Goal: Information Seeking & Learning: Find specific fact

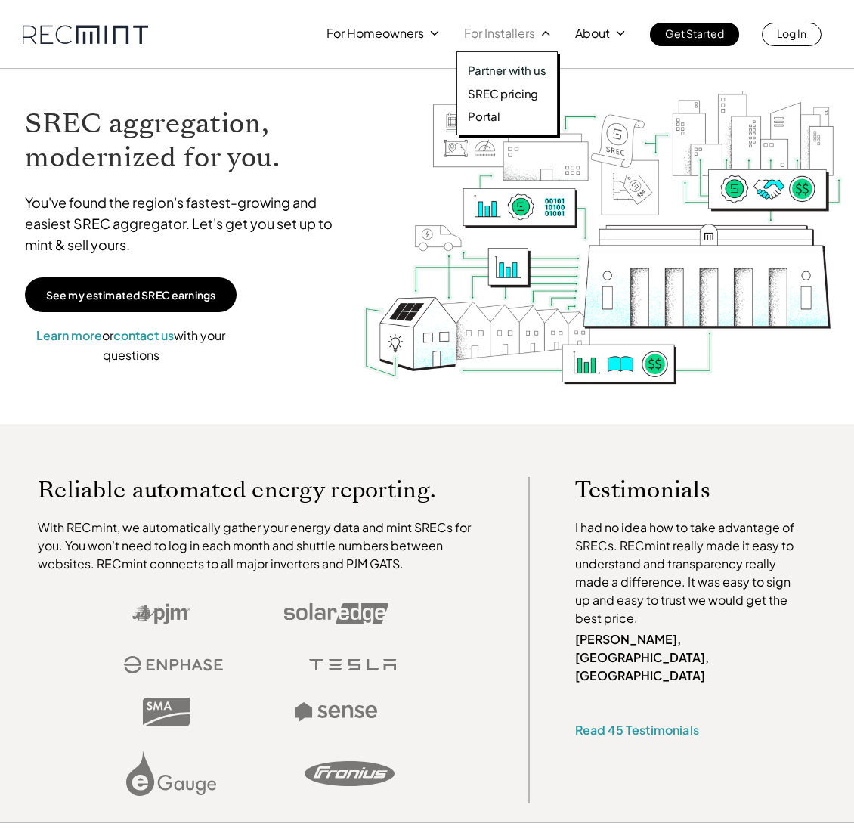
click at [513, 85] on div "Partner with us SREC pricing Portal" at bounding box center [507, 93] width 101 height 84
drag, startPoint x: 513, startPoint y: 91, endPoint x: 482, endPoint y: 45, distance: 56.2
click at [513, 91] on p "SREC pricing" at bounding box center [503, 93] width 70 height 15
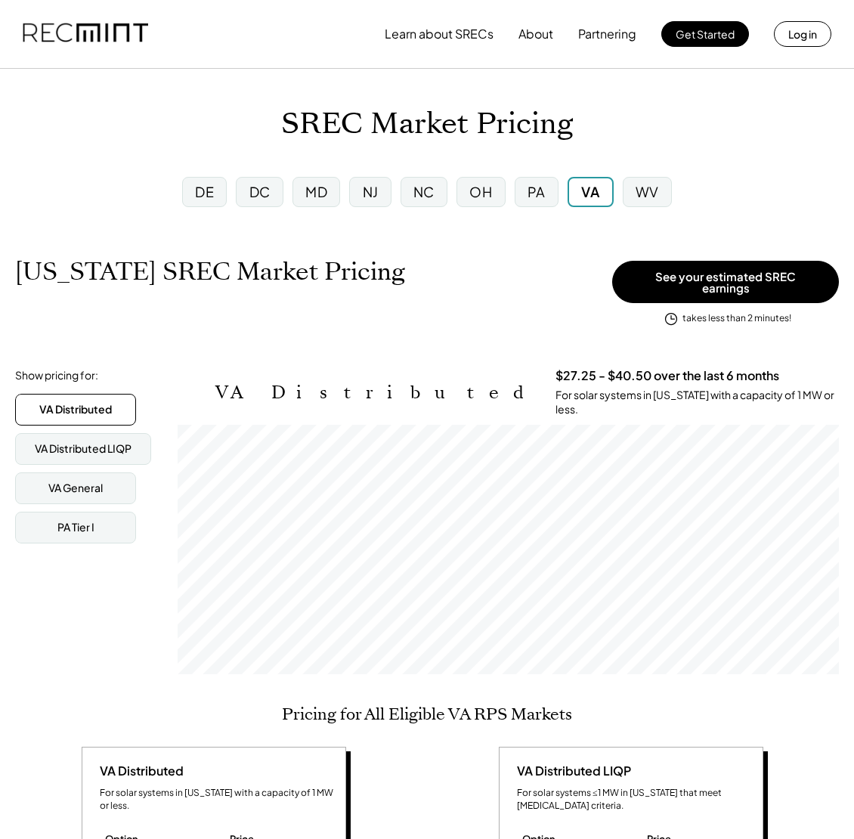
scroll to position [249, 661]
drag, startPoint x: 505, startPoint y: 227, endPoint x: 521, endPoint y: 197, distance: 34.1
click at [537, 191] on div "PA" at bounding box center [537, 191] width 18 height 19
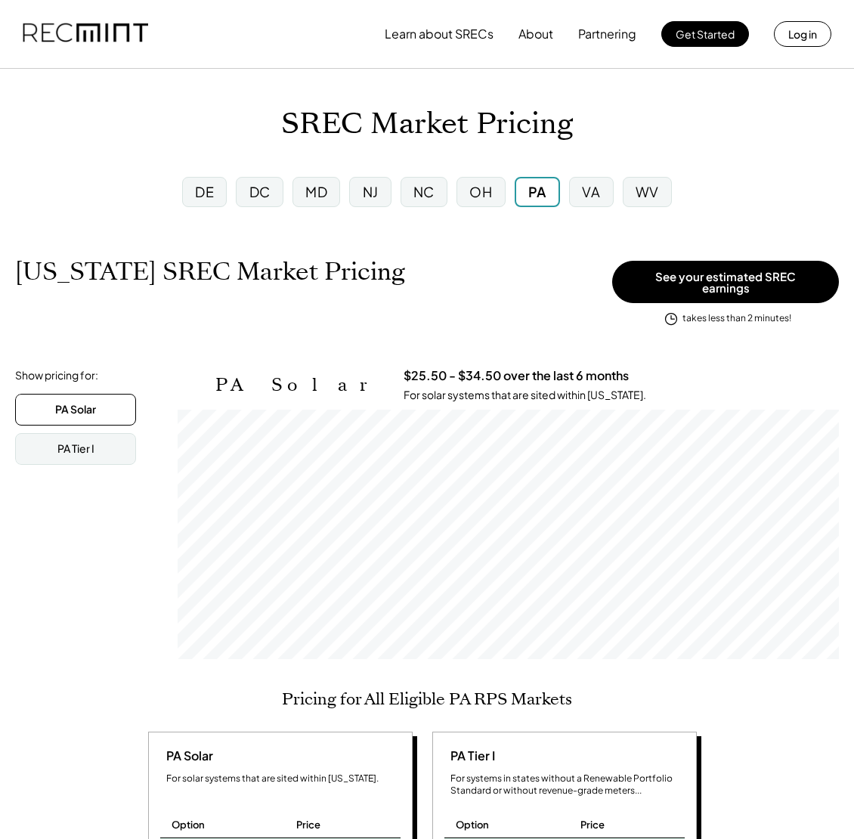
scroll to position [249, 661]
